Goal: Information Seeking & Learning: Learn about a topic

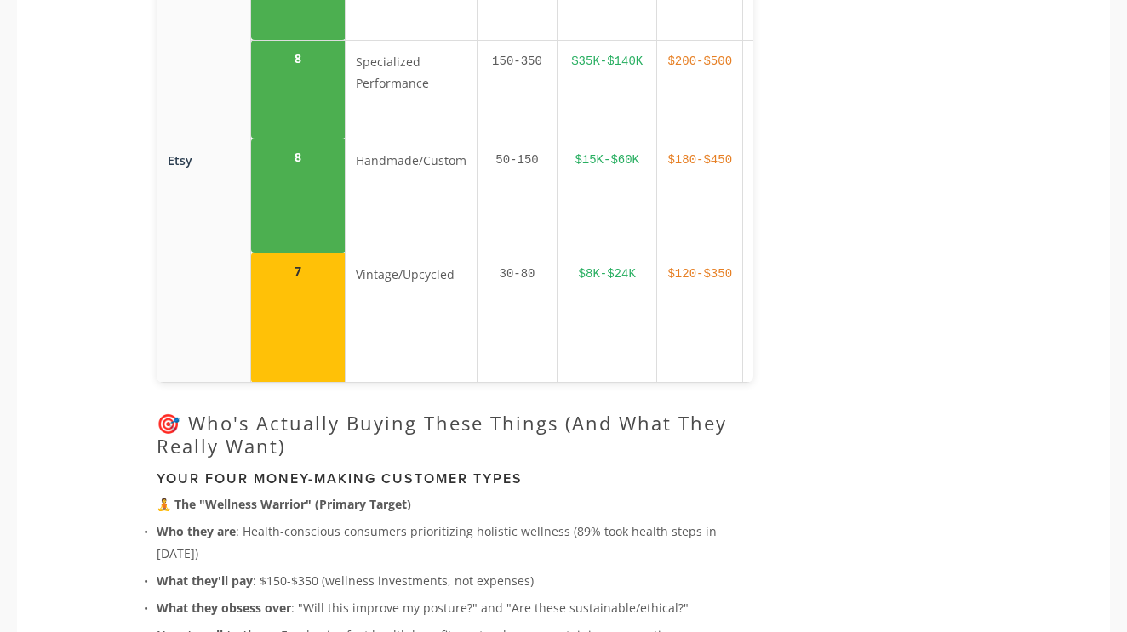
scroll to position [4098, 0]
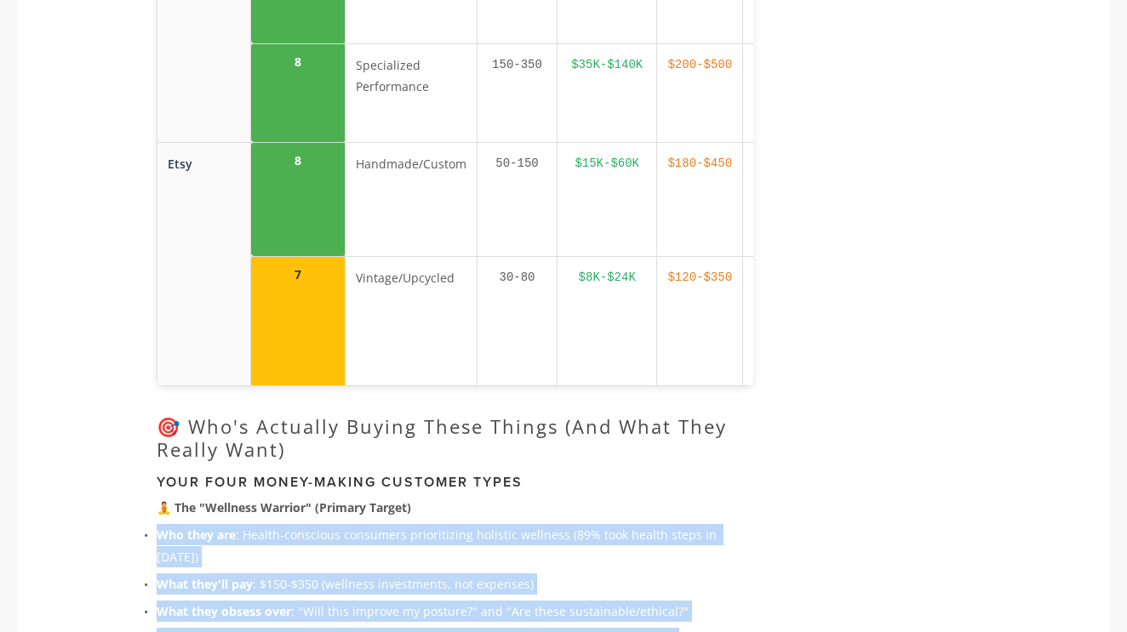
drag, startPoint x: 160, startPoint y: 122, endPoint x: 635, endPoint y: 227, distance: 486.4
click at [635, 524] on ul "Who they are : Health-conscious consumers prioritizing holistic wellness (89% t…" at bounding box center [455, 600] width 597 height 152
copy ul "Who they are : Health-conscious consumers prioritizing holistic wellness (89% t…"
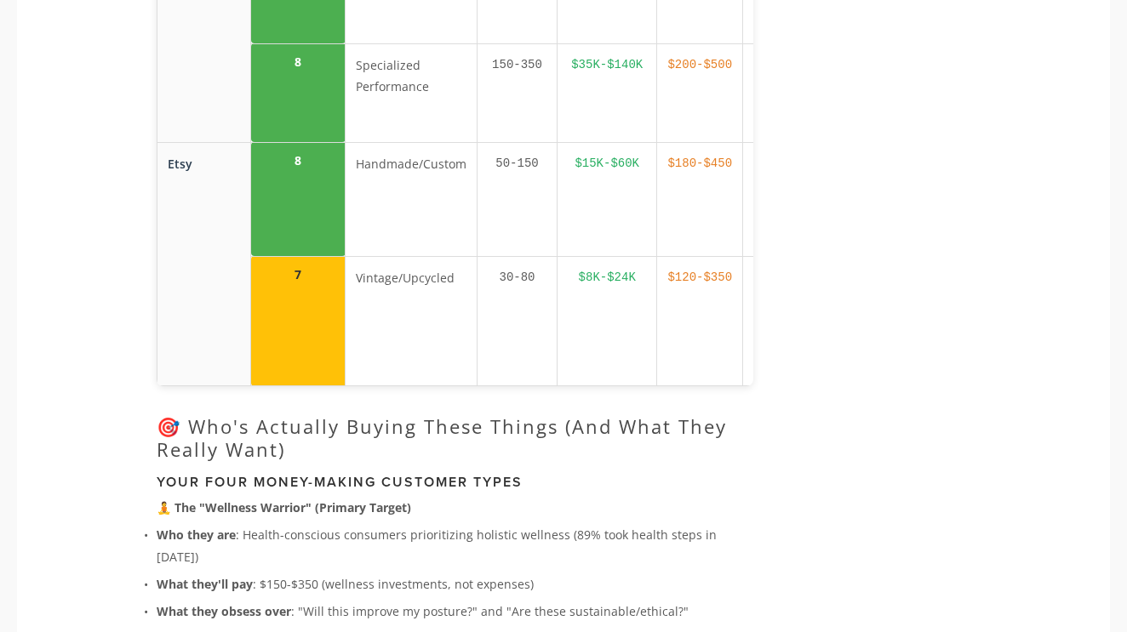
drag, startPoint x: 175, startPoint y: 255, endPoint x: 585, endPoint y: 396, distance: 432.7
copy div "he "Minimalist Athlete" (High Volume) Who they are : Runners, yogis, CrossFit e…"
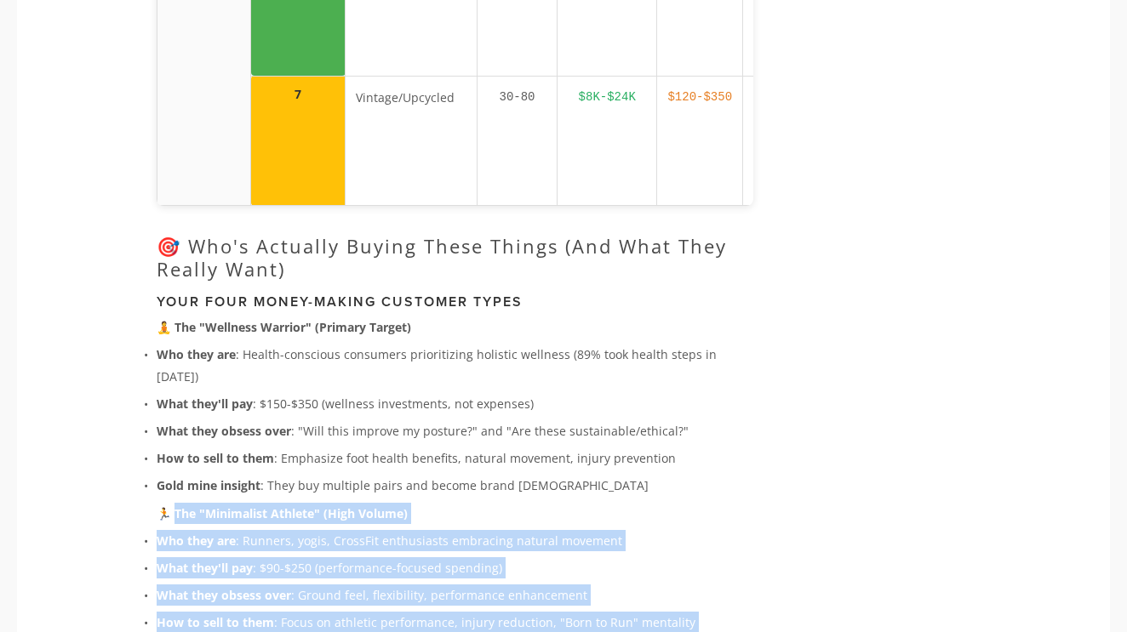
scroll to position [4287, 0]
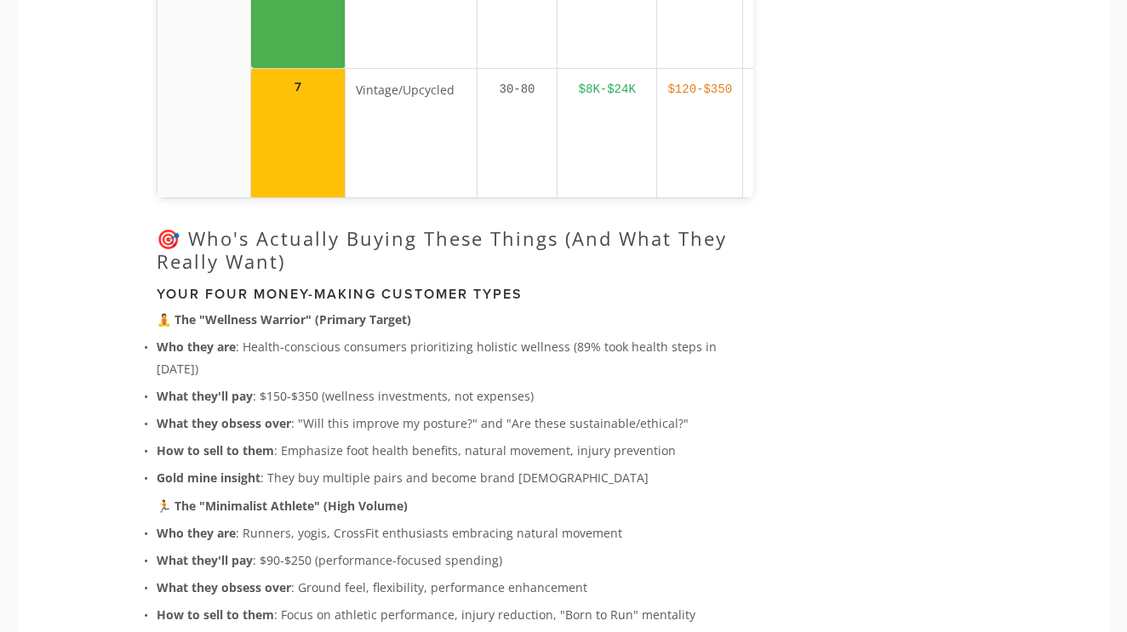
drag, startPoint x: 175, startPoint y: 232, endPoint x: 523, endPoint y: 380, distance: 377.9
copy div "he "Foot Health Seeker" (Medical Motivation) Who they are : People with plantar…"
drag, startPoint x: 176, startPoint y: 395, endPoint x: 624, endPoint y: 534, distance: 468.6
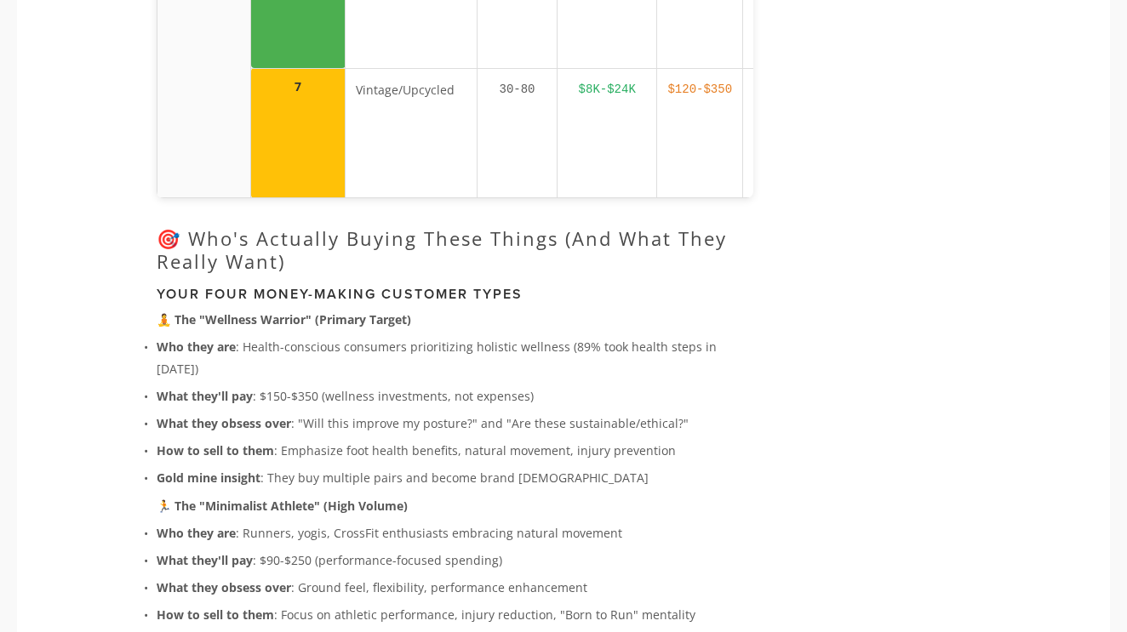
copy div "he "Fashion-Forward Experimenter" (Trending Segment) Who they are : Gen Z/Mille…"
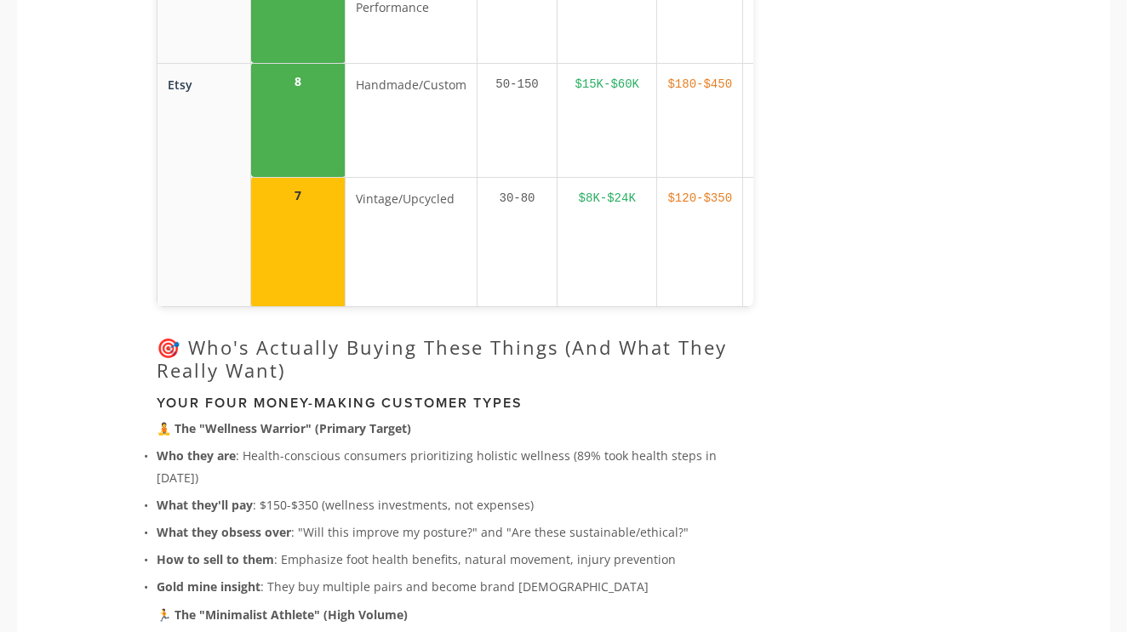
scroll to position [4174, 0]
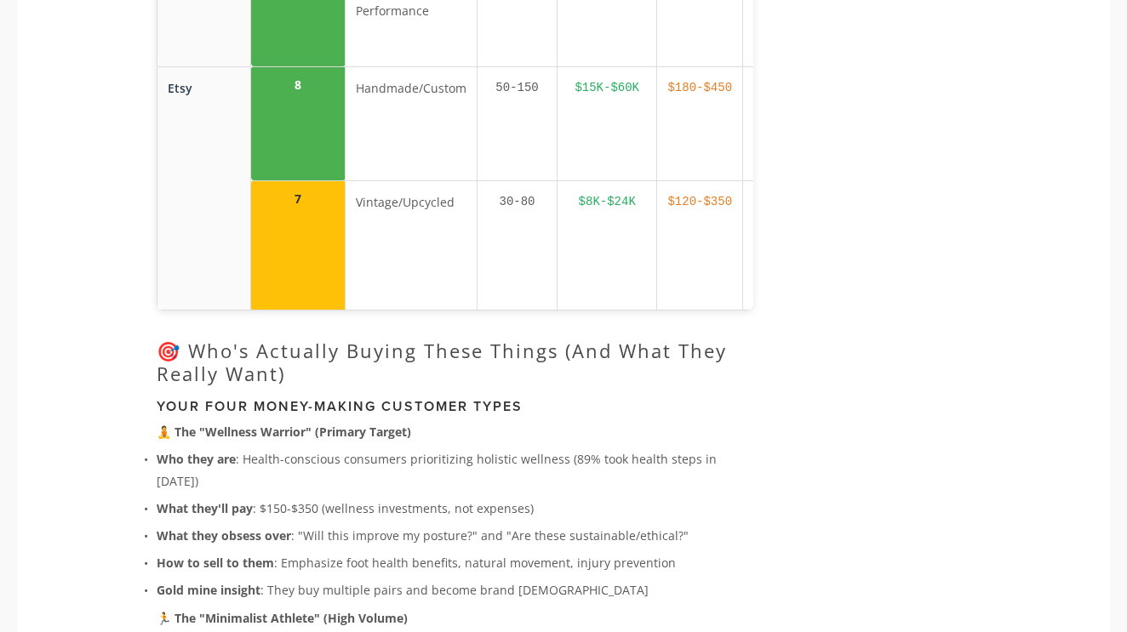
drag, startPoint x: 176, startPoint y: 345, endPoint x: 608, endPoint y: 489, distance: 455.9
copy div "he "Foot Health Seeker" (Medical Motivation) Who they are : People with plantar…"
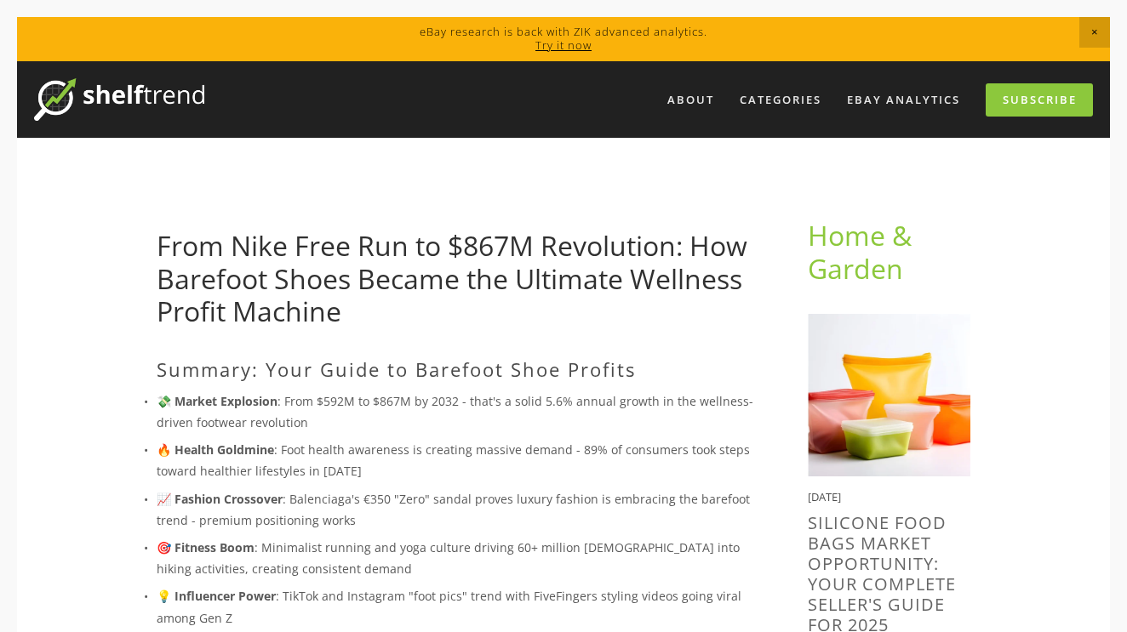
scroll to position [0, 0]
click at [695, 246] on link "From Nike Free Run to $867M Revolution: How Barefoot Shoes Became the Ultimate …" at bounding box center [452, 278] width 591 height 102
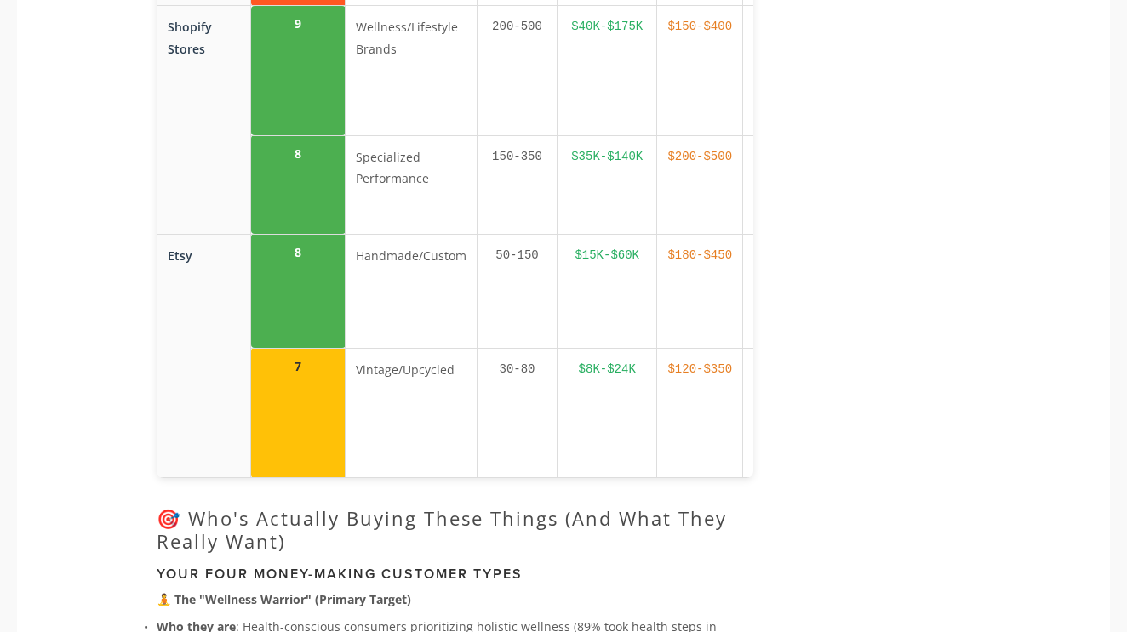
scroll to position [4007, 0]
